Goal: Task Accomplishment & Management: Manage account settings

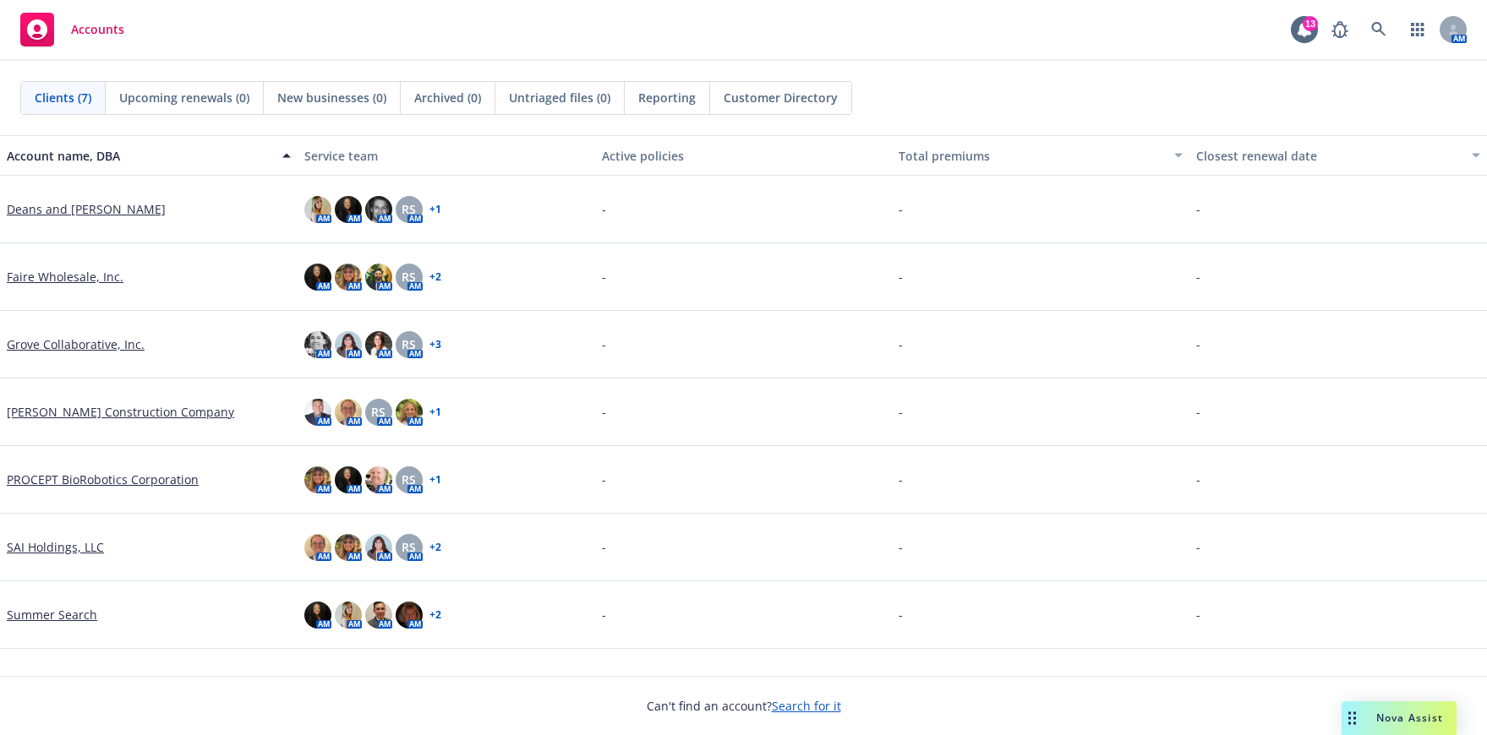
click at [49, 278] on link "Faire Wholesale, Inc." at bounding box center [65, 277] width 117 height 18
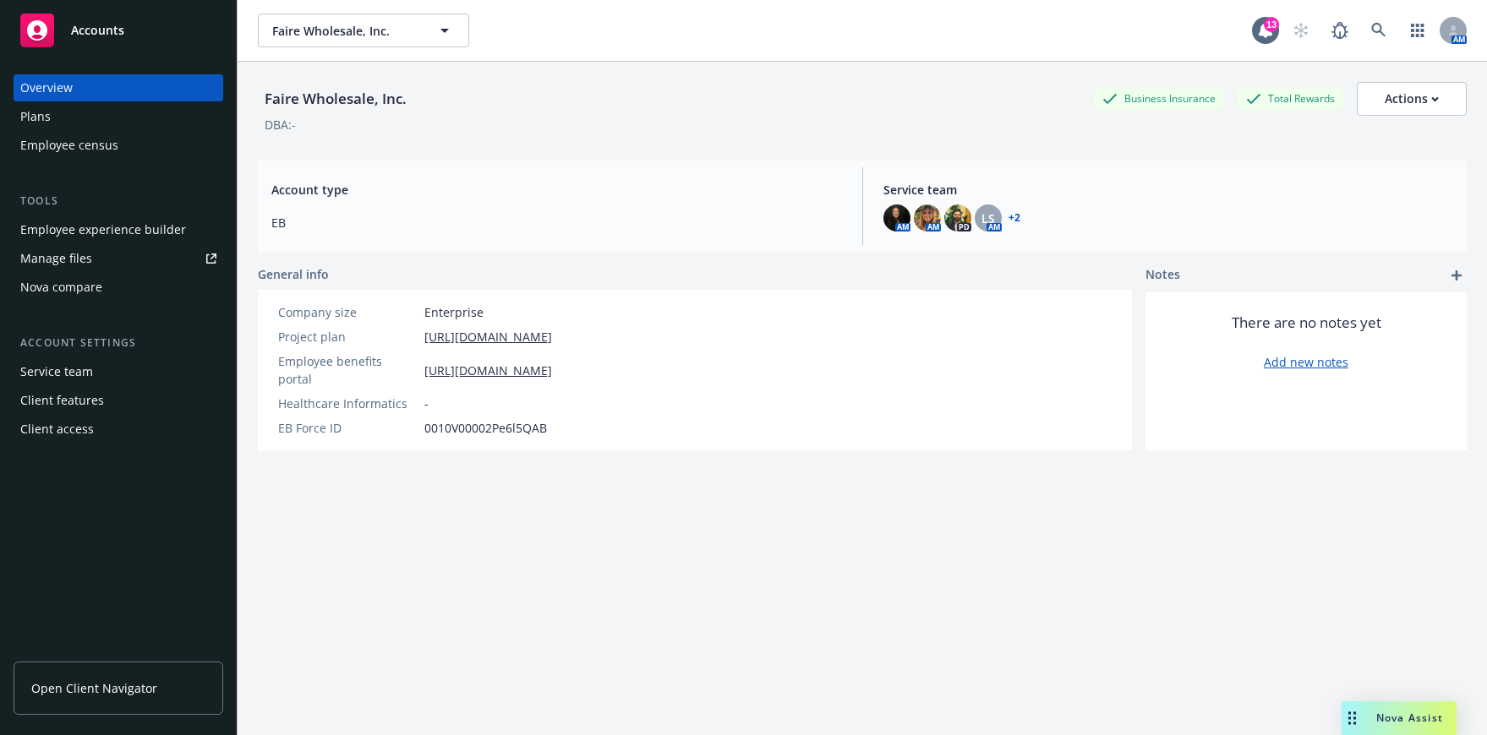
click at [63, 260] on div "Manage files" at bounding box center [56, 258] width 72 height 27
